Goal: Task Accomplishment & Management: Complete application form

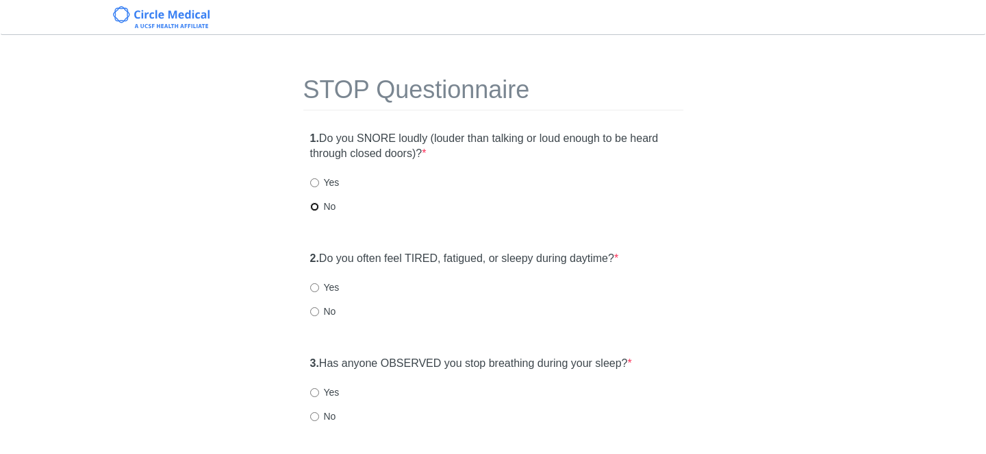
click at [319, 204] on input "No" at bounding box center [314, 206] width 9 height 9
radio input "true"
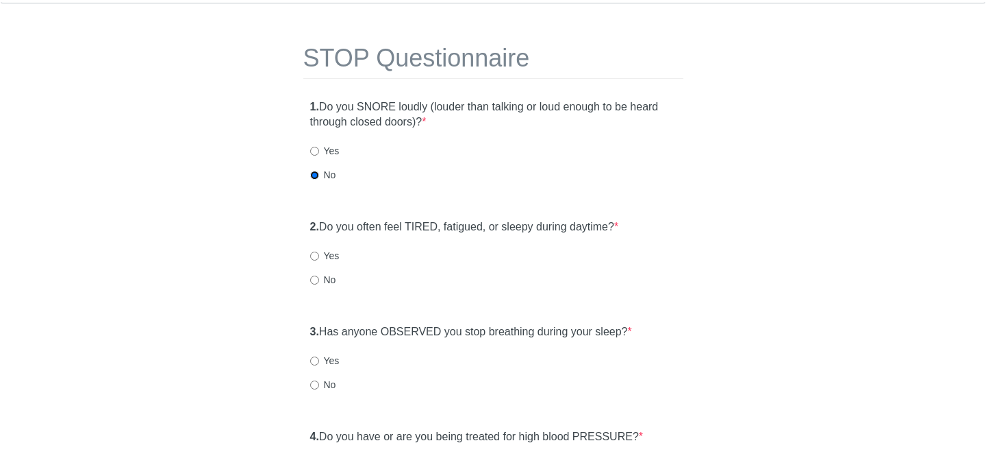
scroll to position [55, 0]
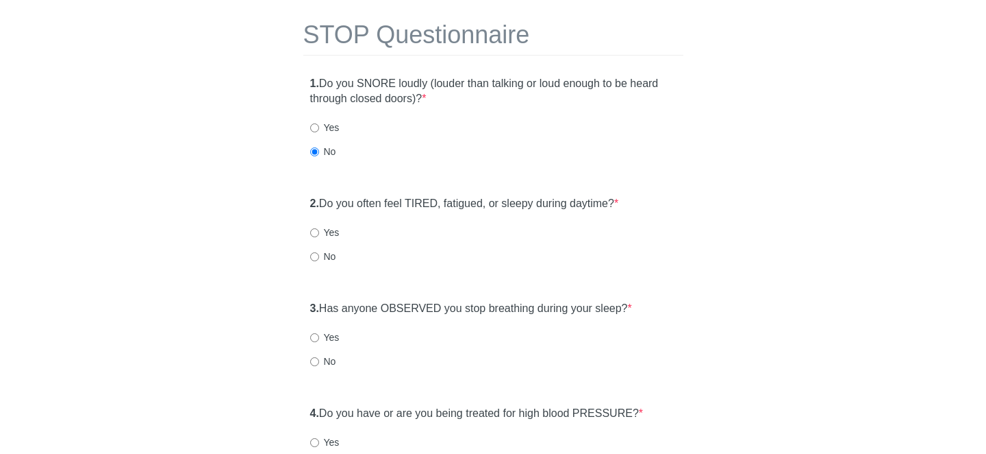
click at [319, 233] on label "Yes" at bounding box center [324, 232] width 29 height 14
click at [319, 233] on input "Yes" at bounding box center [314, 232] width 9 height 9
radio input "true"
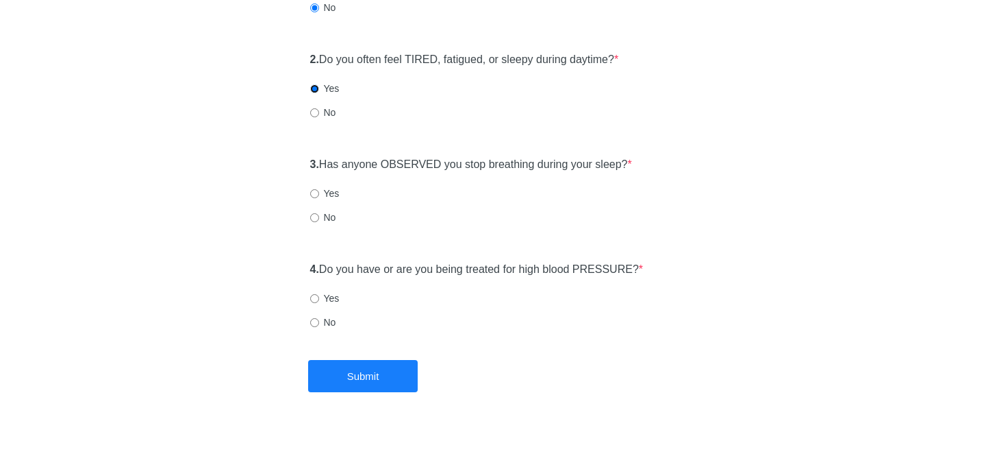
scroll to position [201, 0]
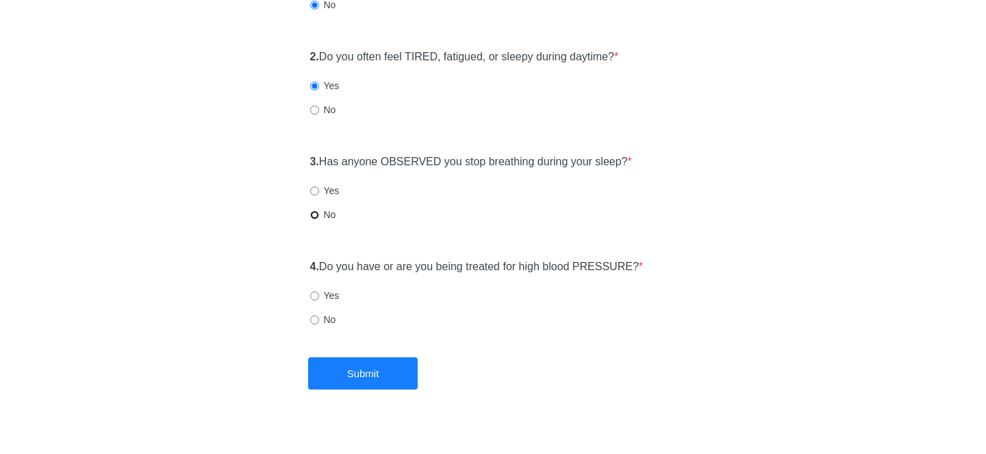
click at [314, 214] on input "No" at bounding box center [314, 214] width 9 height 9
radio input "true"
click at [330, 320] on label "No" at bounding box center [323, 319] width 26 height 14
click at [319, 320] on input "No" at bounding box center [314, 319] width 9 height 9
radio input "true"
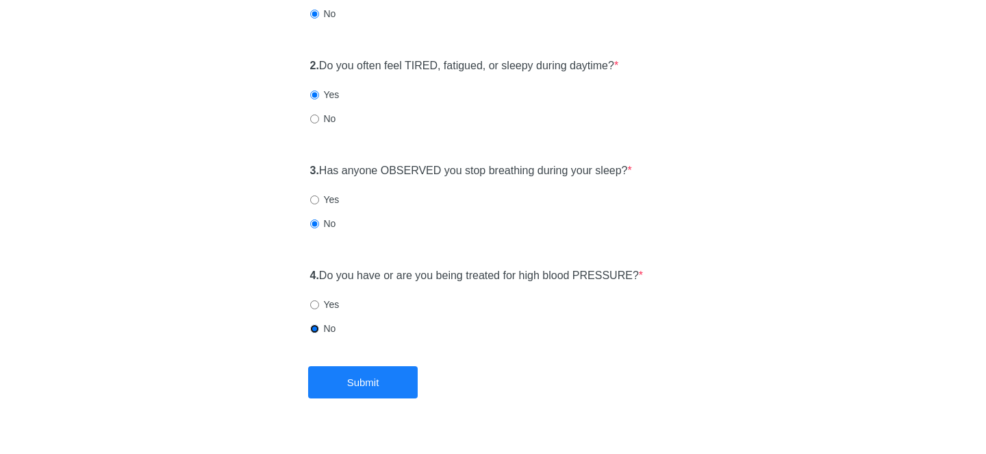
scroll to position [192, 0]
click at [375, 375] on button "Submit" at bounding box center [363, 383] width 110 height 32
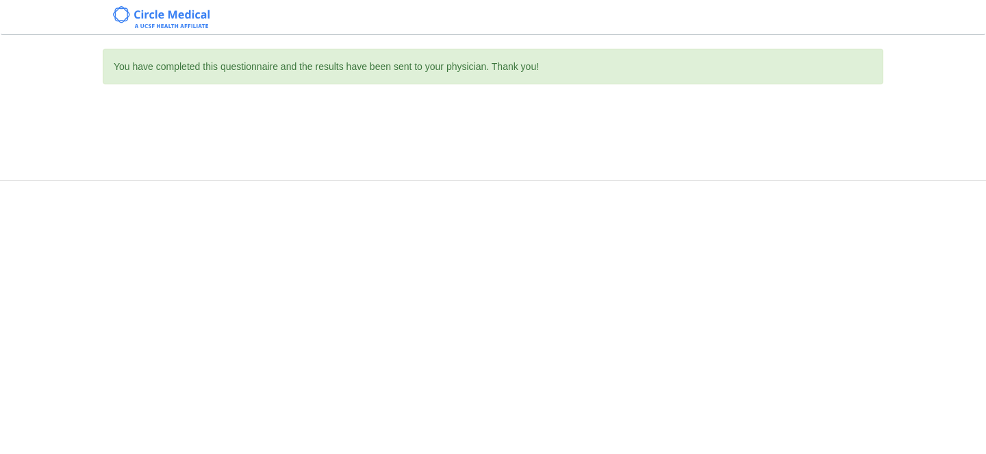
scroll to position [0, 0]
